Goal: Navigation & Orientation: Understand site structure

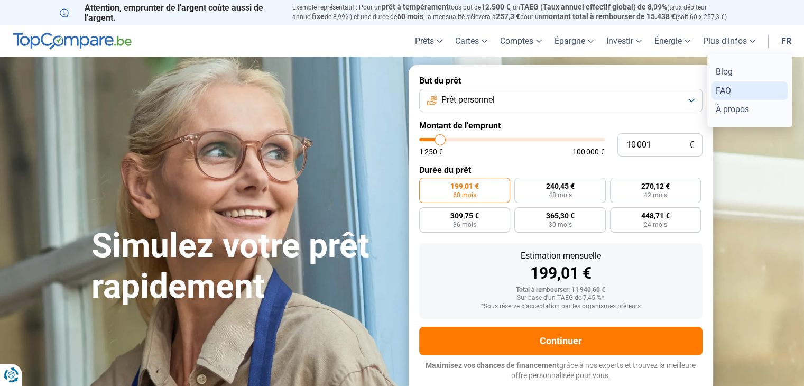
click at [728, 90] on link "FAQ" at bounding box center [750, 90] width 76 height 19
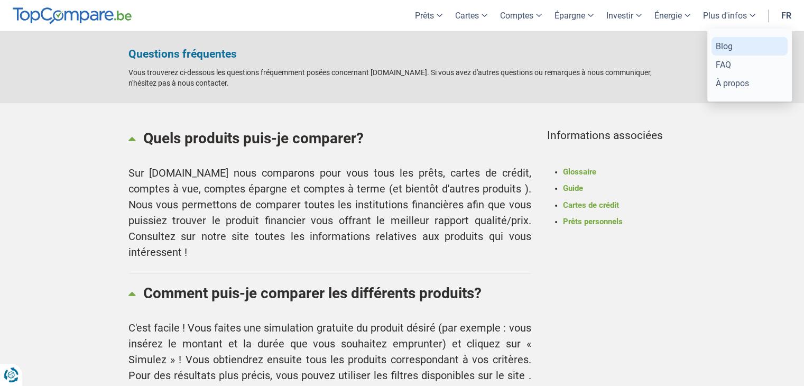
click at [730, 47] on link "Blog" at bounding box center [750, 46] width 76 height 19
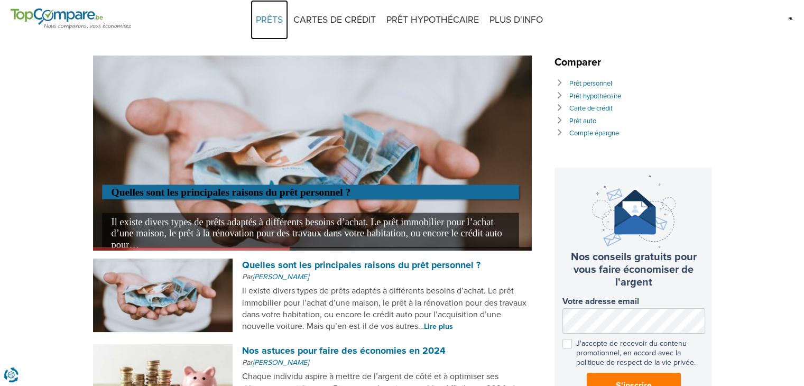
click at [275, 16] on link "PRÊTS" at bounding box center [270, 20] width 38 height 40
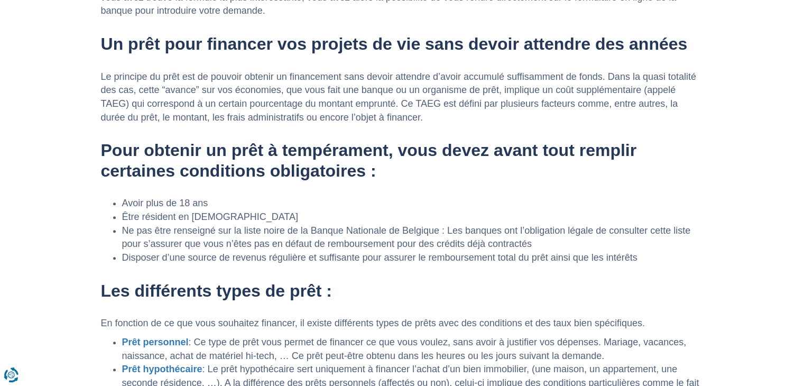
scroll to position [664, 0]
